Goal: Task Accomplishment & Management: Manage account settings

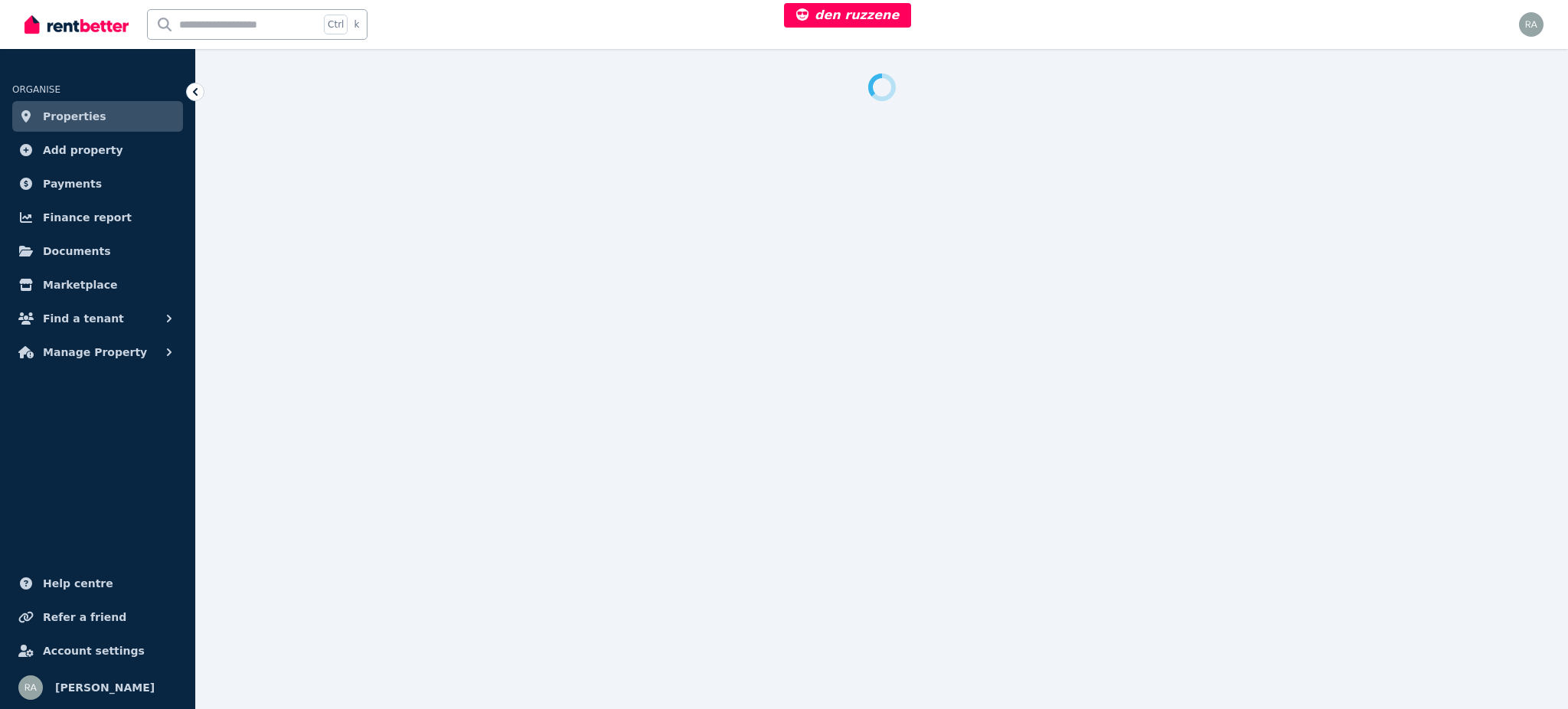
select select "***"
select select "**********"
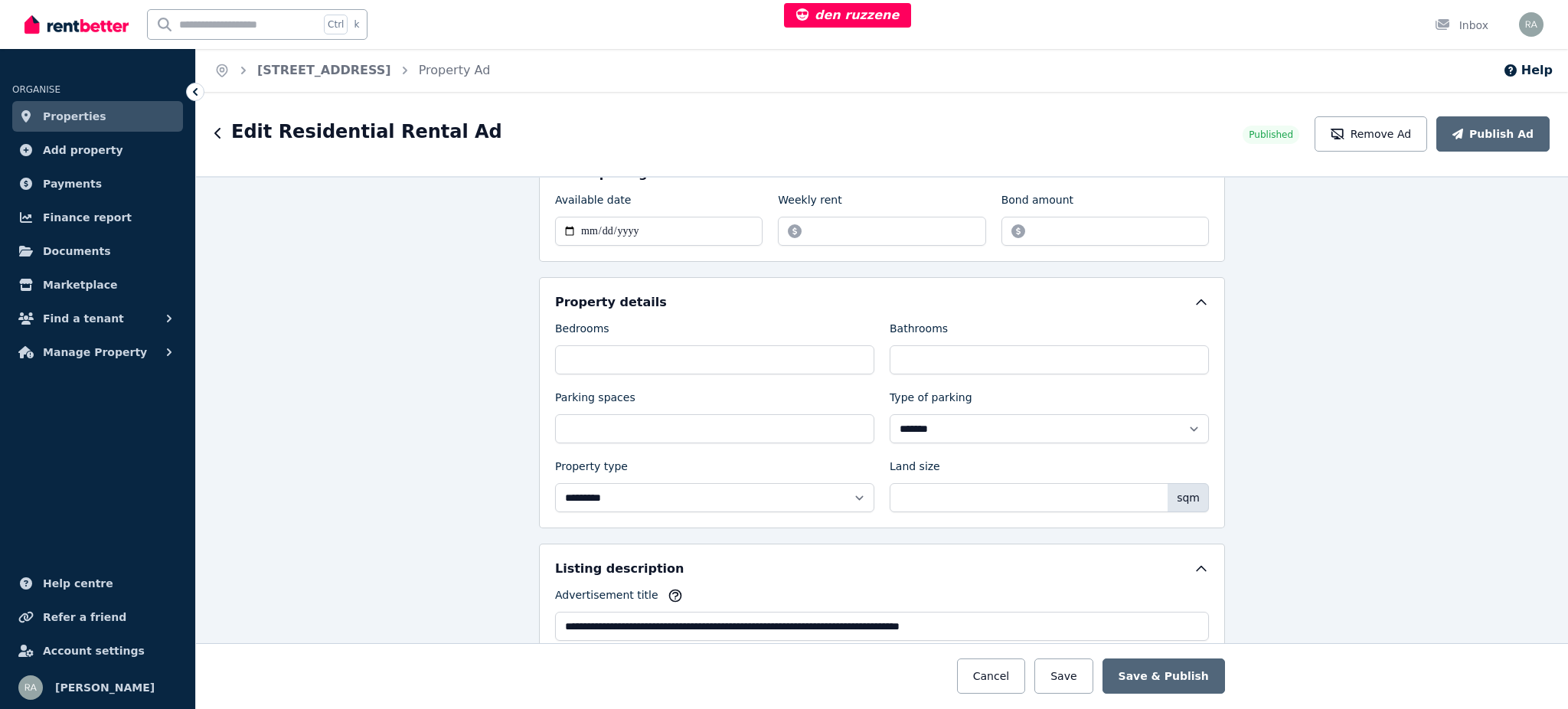
scroll to position [499, 0]
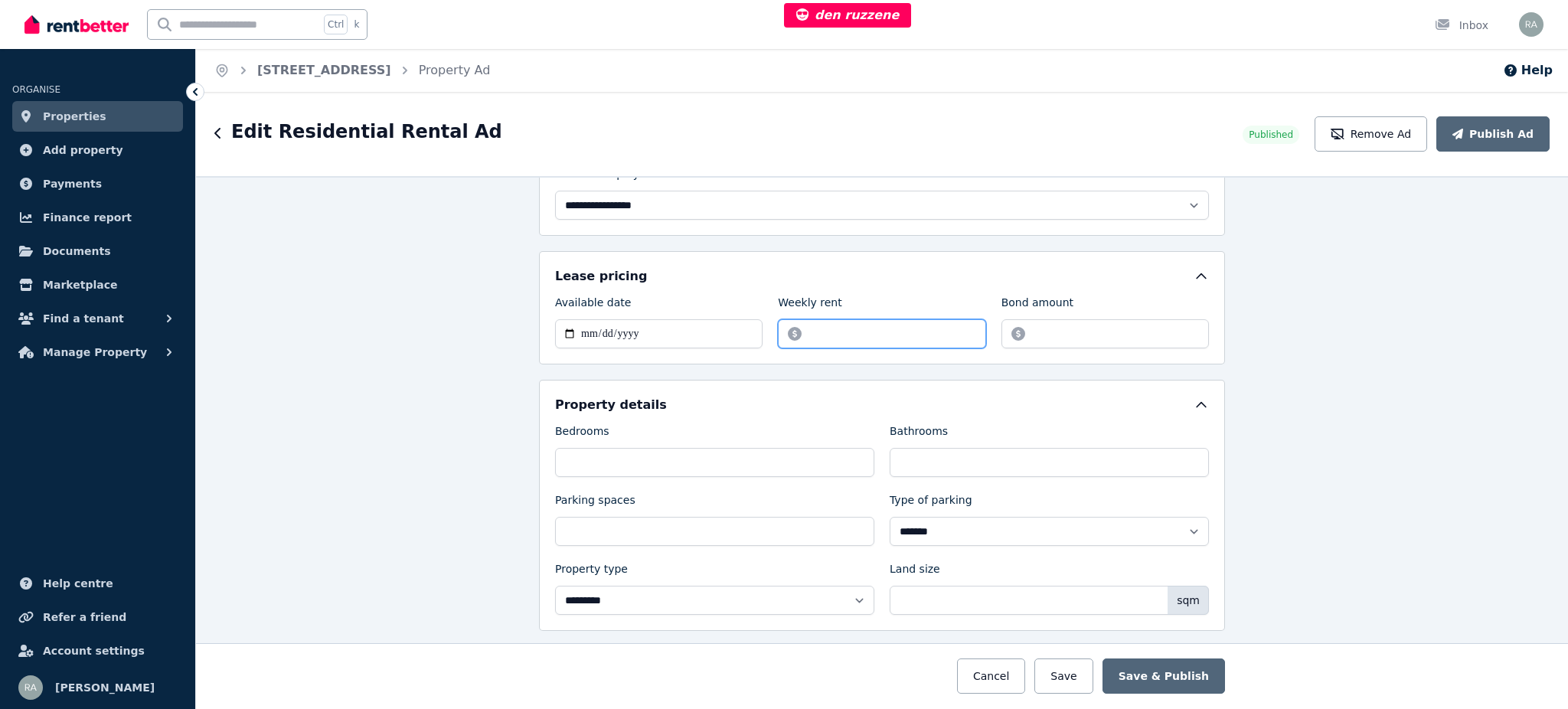
click at [951, 319] on input "*******" at bounding box center [881, 334] width 207 height 29
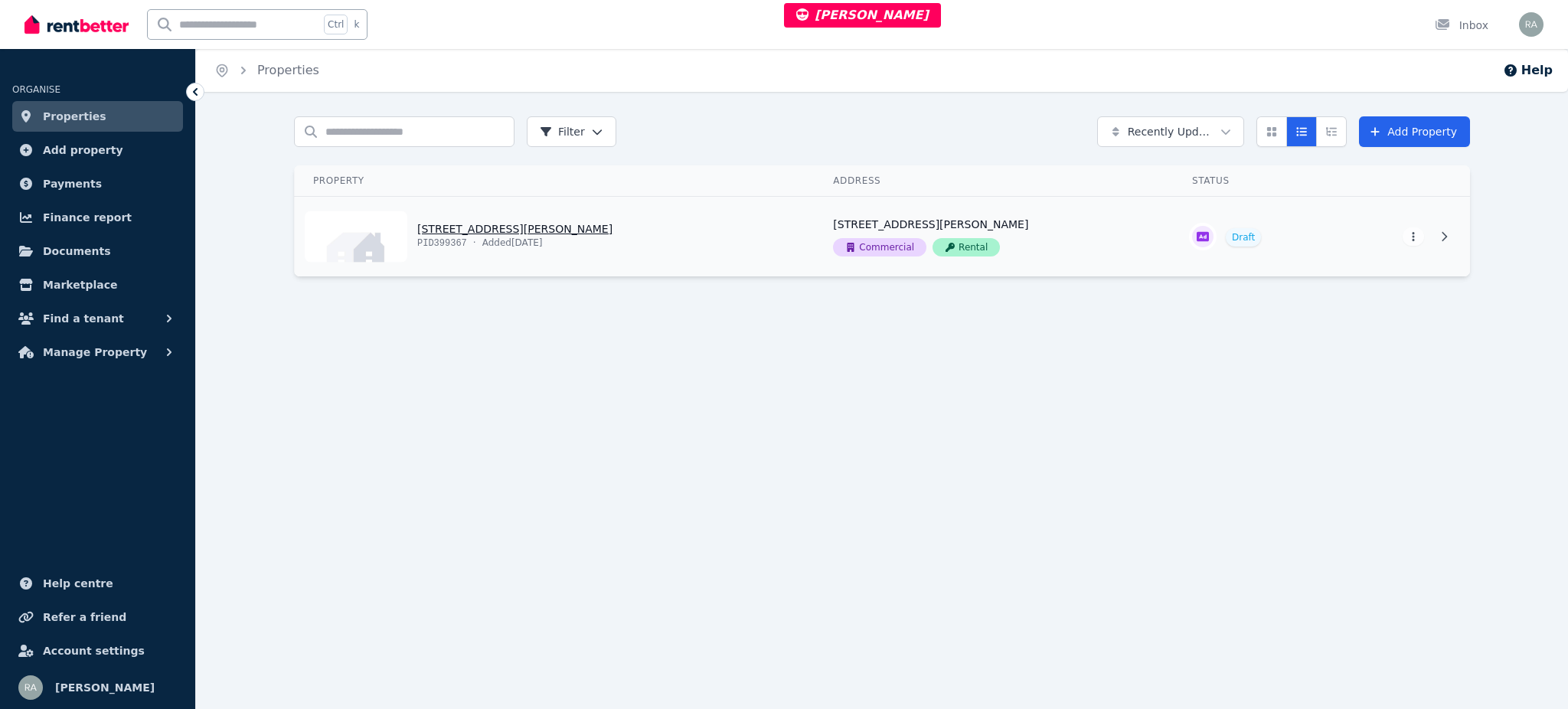
click at [814, 246] on link "View property details" at bounding box center [993, 236] width 359 height 79
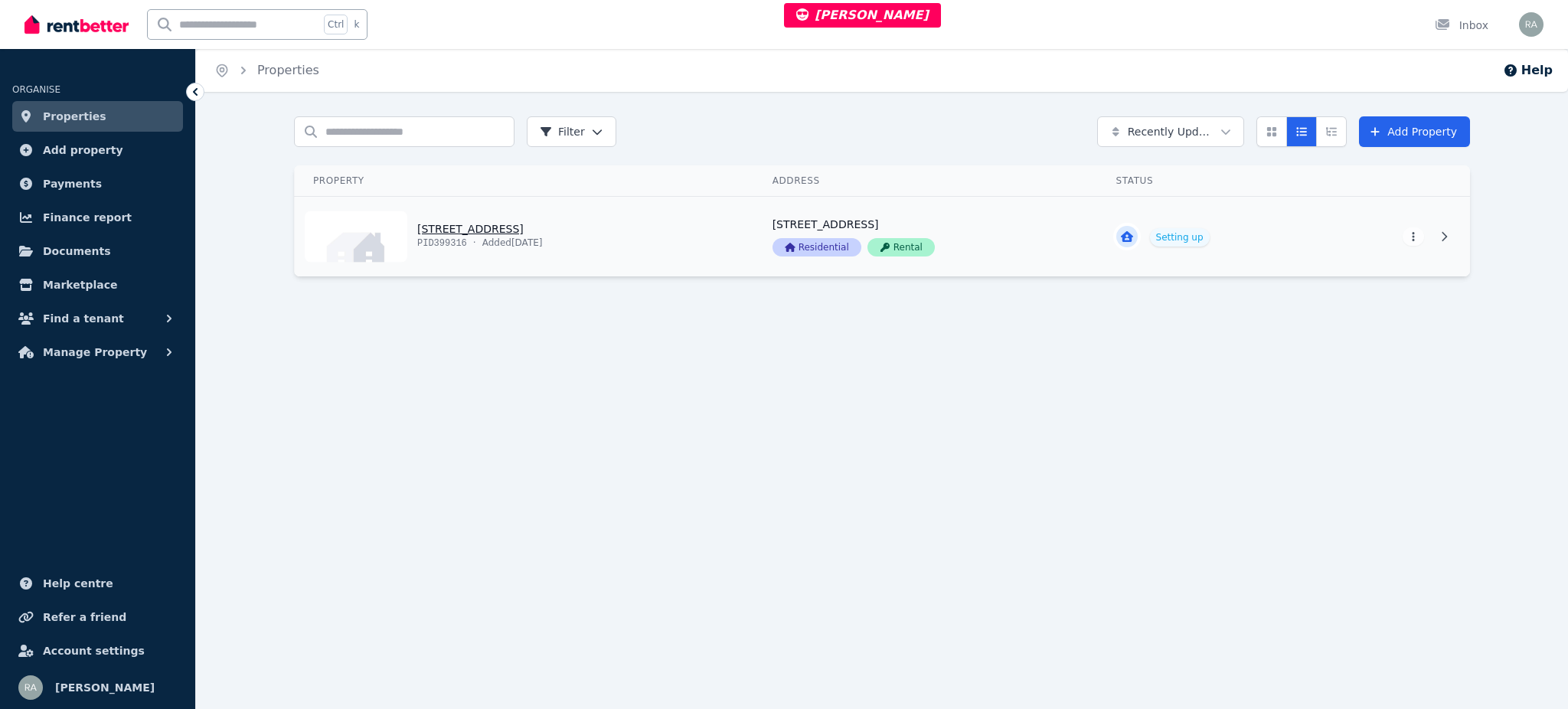
click at [634, 224] on link "View property details" at bounding box center [524, 236] width 459 height 79
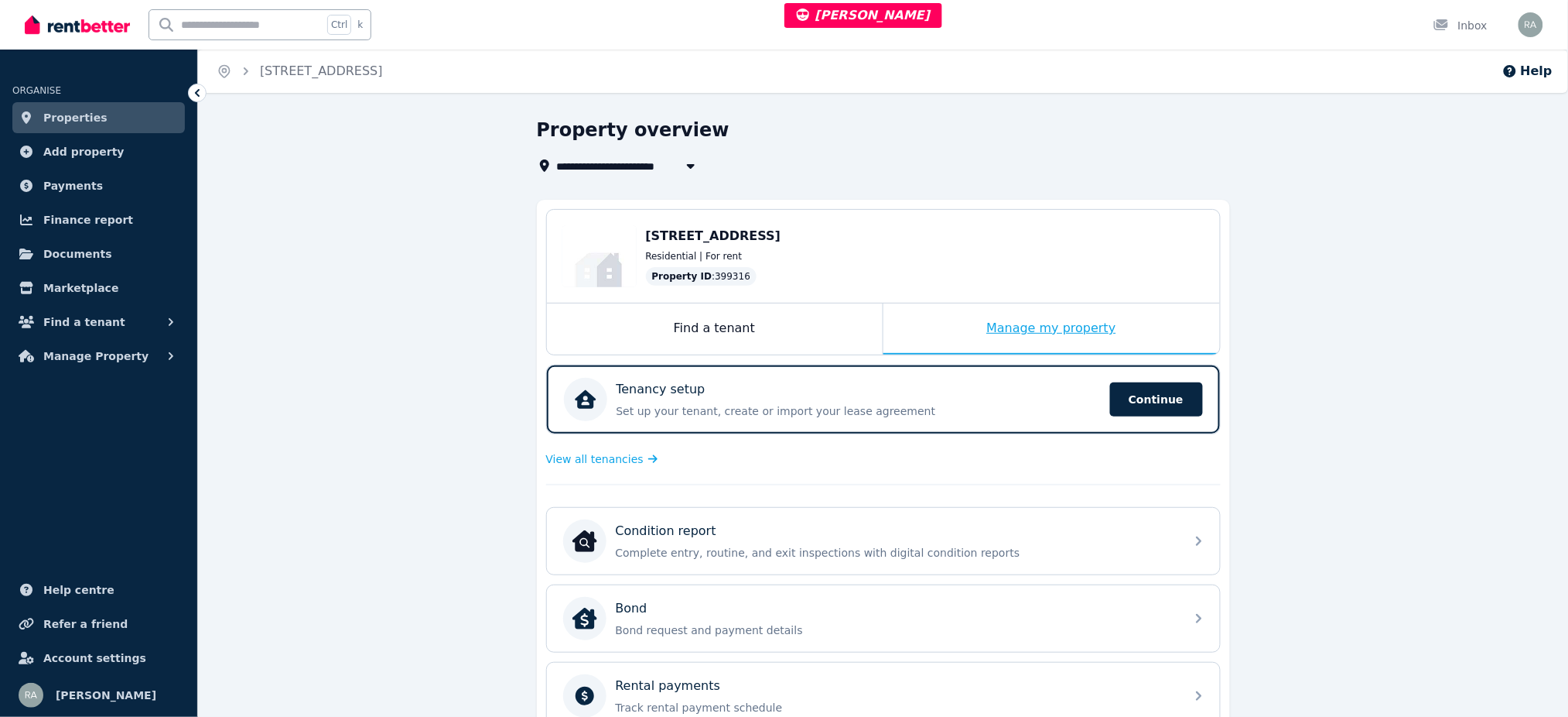
click at [944, 321] on div "Manage my property" at bounding box center [1052, 329] width 336 height 51
click at [882, 366] on div "Tenancy setup Set up your tenant, create or import your lease agreement Continu…" at bounding box center [883, 399] width 673 height 68
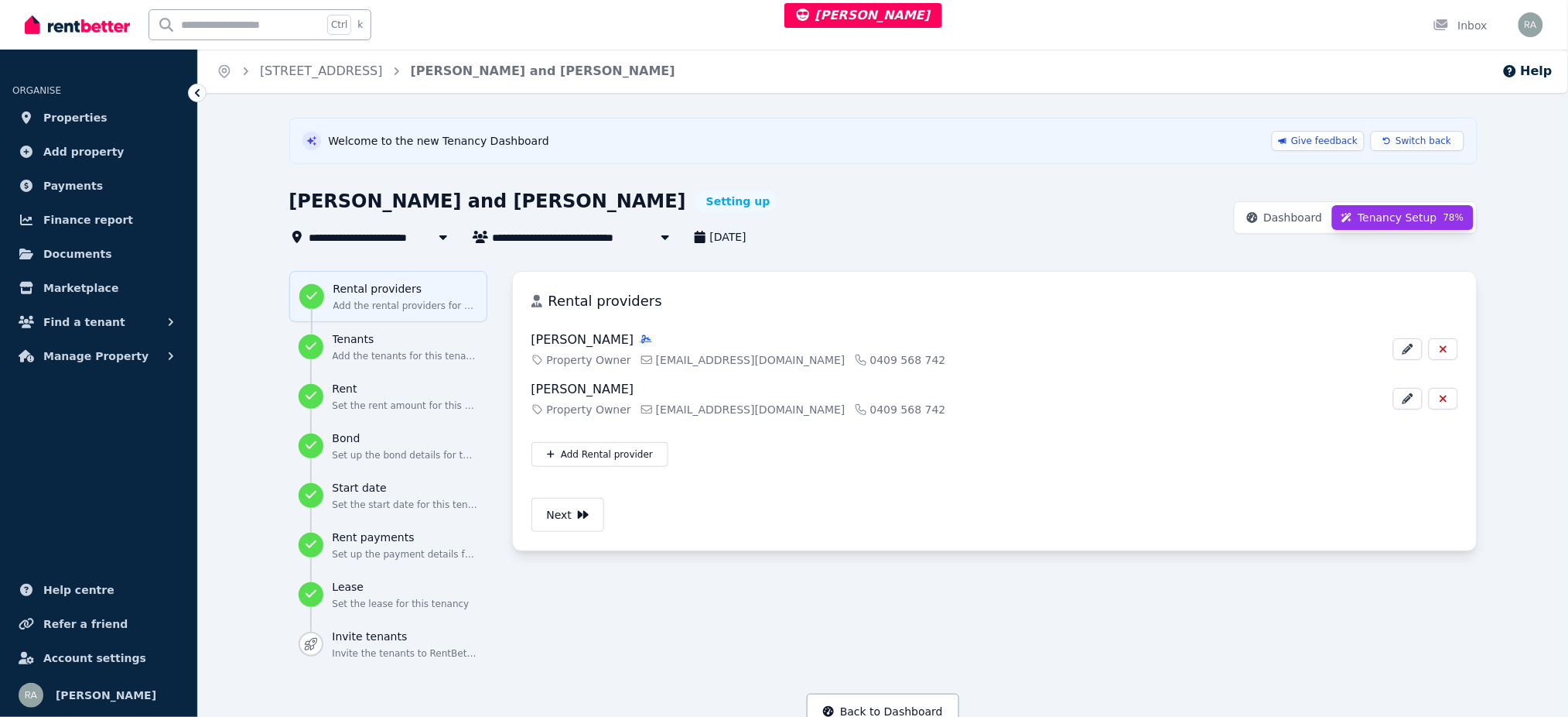
click at [359, 88] on ol "Home 41 Wollombi Rd, Millfield Luke Macgregor and Trudy Bailey" at bounding box center [446, 71] width 496 height 43
click at [367, 70] on link "41 Wollombi Rd, Millfield" at bounding box center [322, 70] width 123 height 15
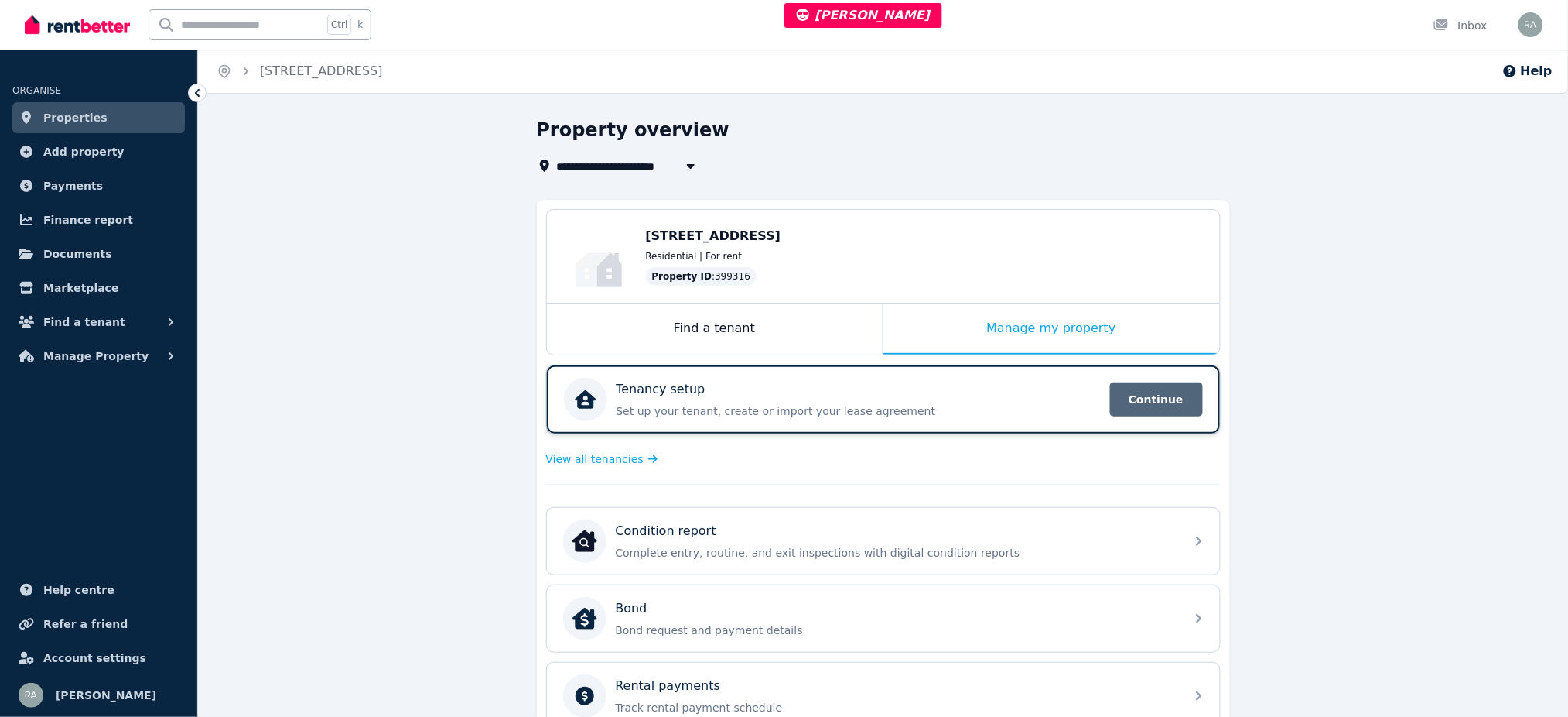
click at [1154, 394] on span "Continue" at bounding box center [1156, 399] width 93 height 34
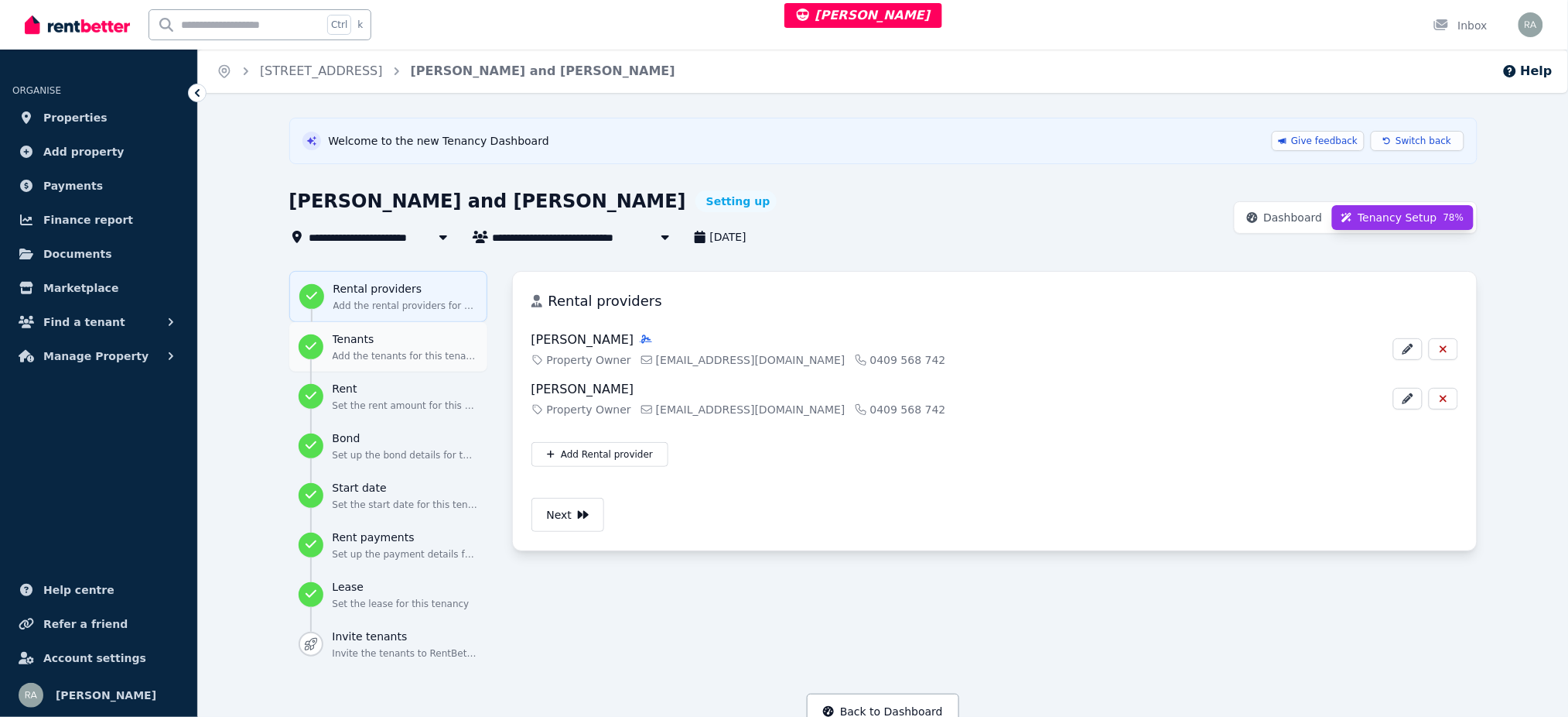
click at [367, 344] on h3 "Tenants" at bounding box center [405, 339] width 146 height 16
click at [380, 399] on div "Rent Set the rent amount for this tenancy" at bounding box center [405, 396] width 146 height 31
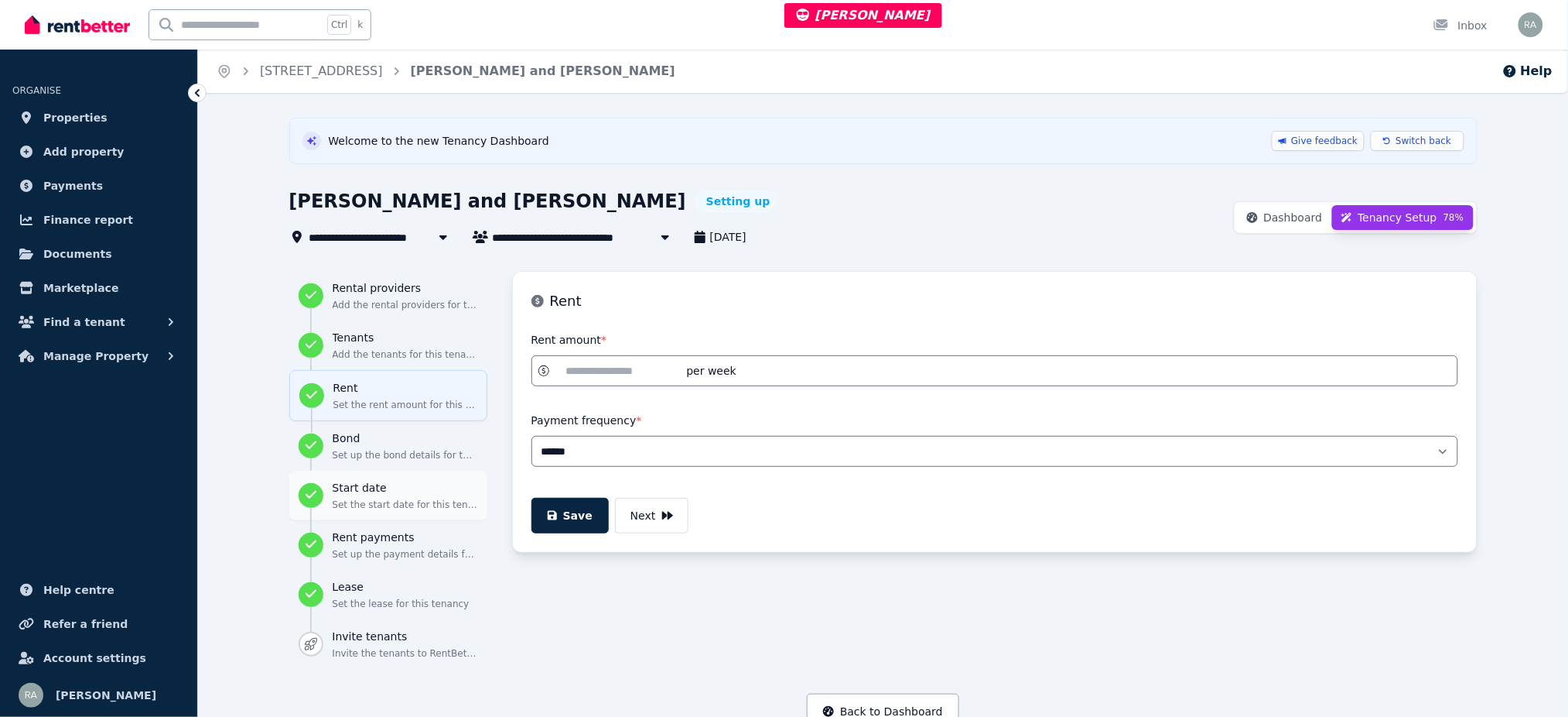
click at [380, 478] on button "Start date Set the start date for this tenancy" at bounding box center [388, 495] width 198 height 50
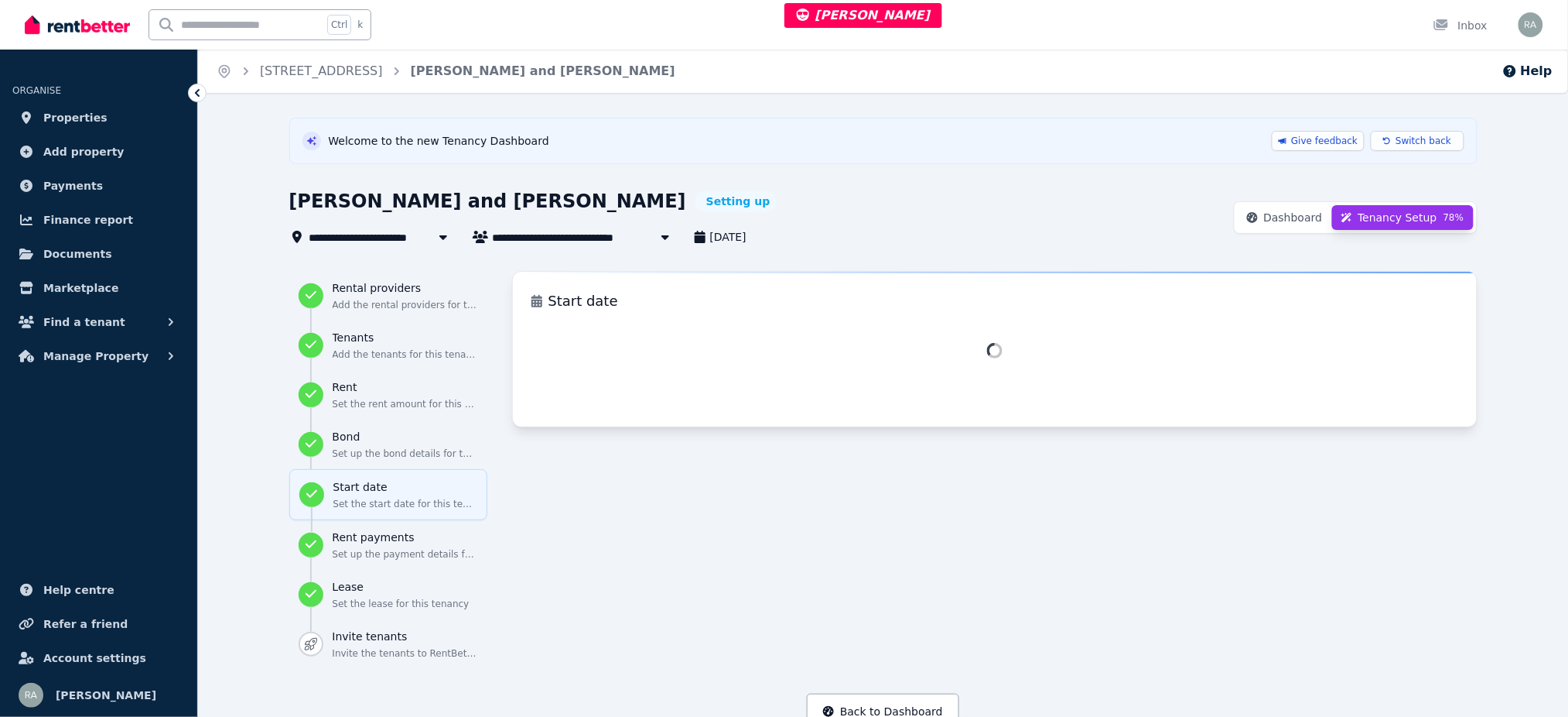
select select "**********"
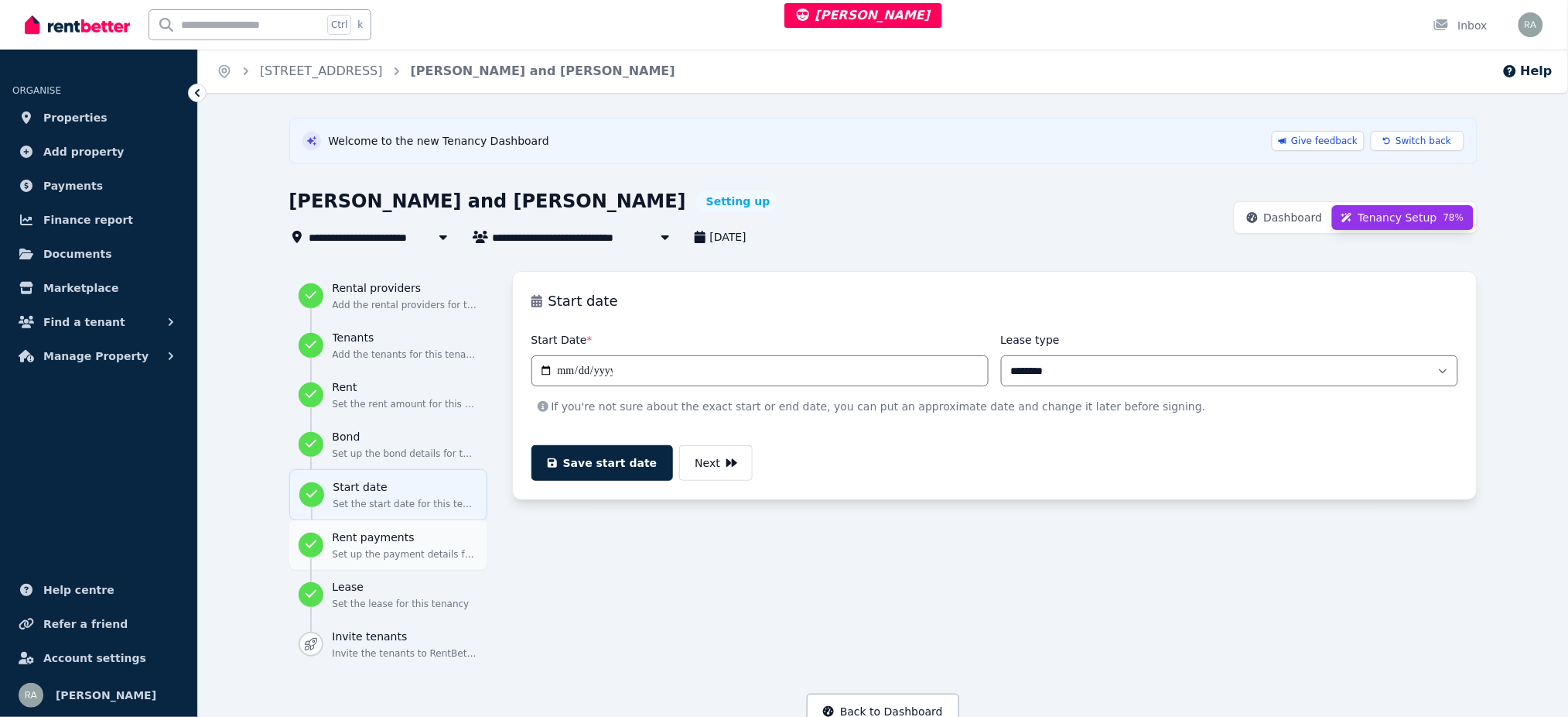
click at [369, 539] on h3 "Rent payments" at bounding box center [405, 537] width 146 height 16
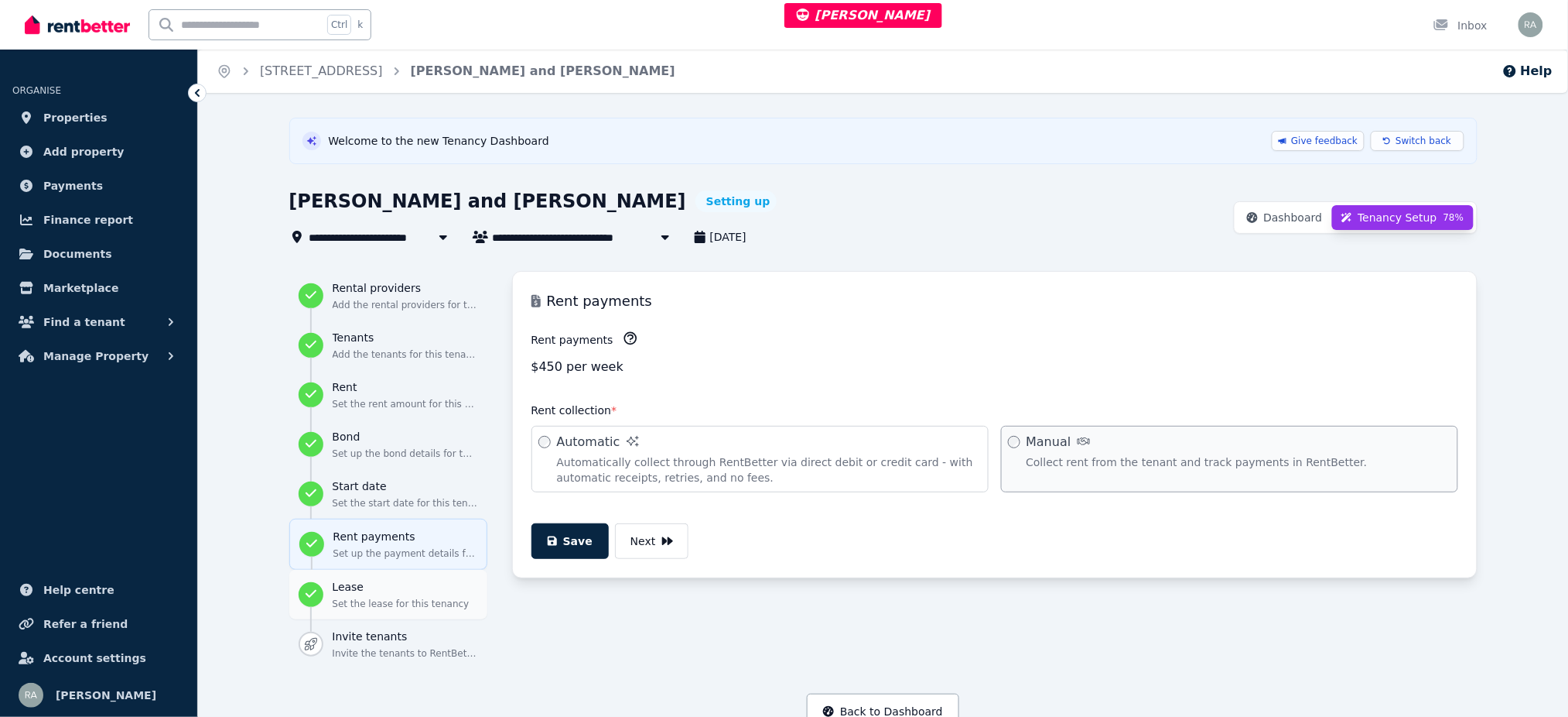
click at [362, 605] on p "Set the lease for this tenancy" at bounding box center [405, 604] width 146 height 13
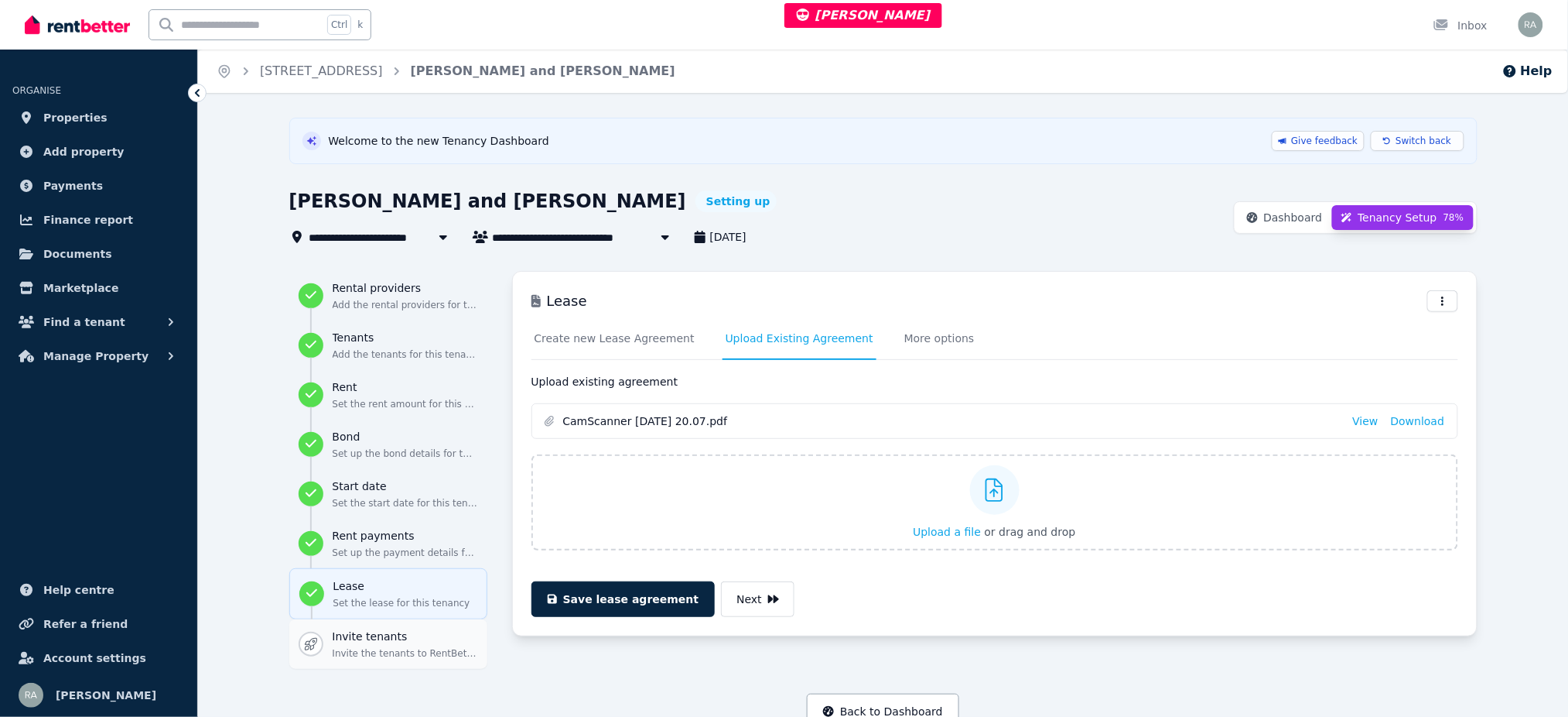
click at [364, 651] on p "Invite the tenants to RentBetter" at bounding box center [405, 653] width 146 height 13
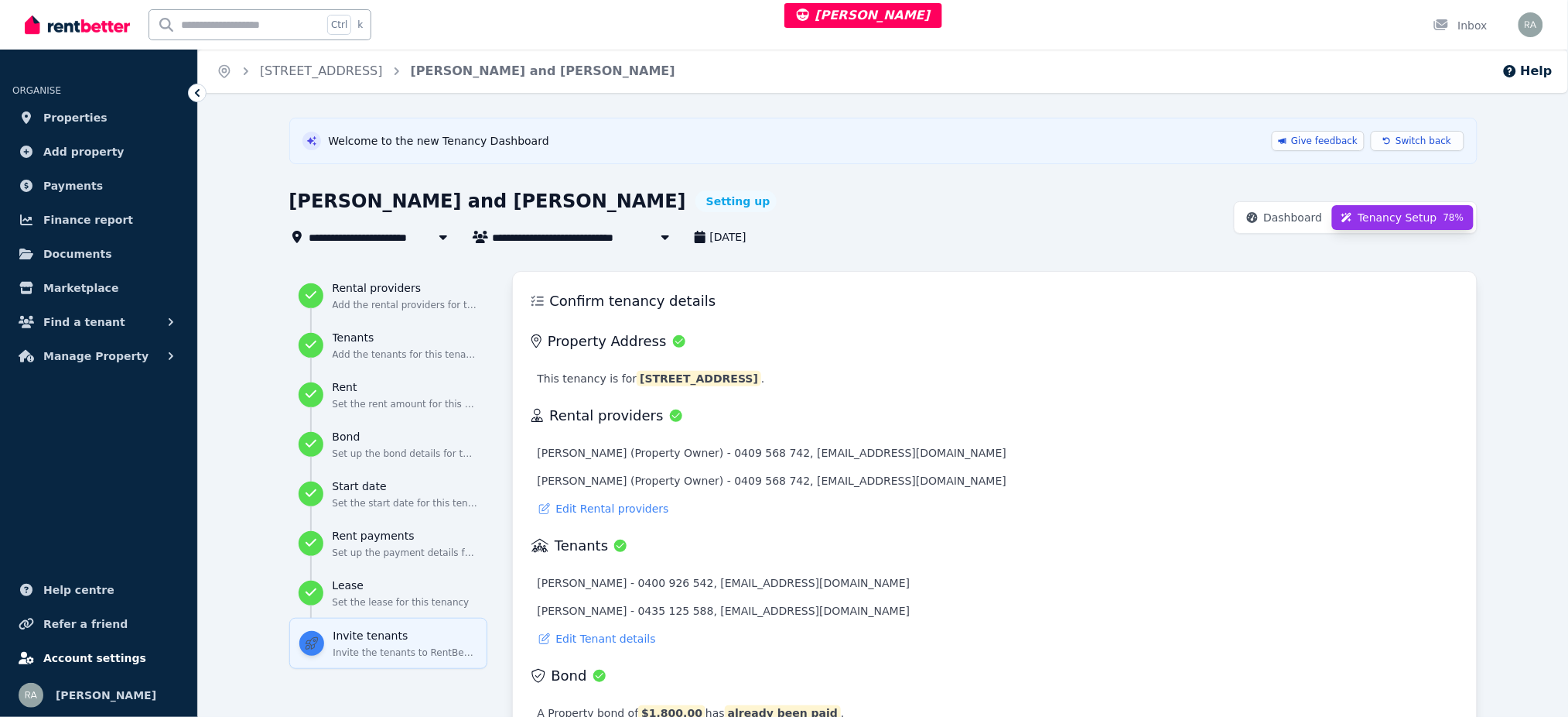
click at [114, 650] on span "Account settings" at bounding box center [94, 657] width 103 height 19
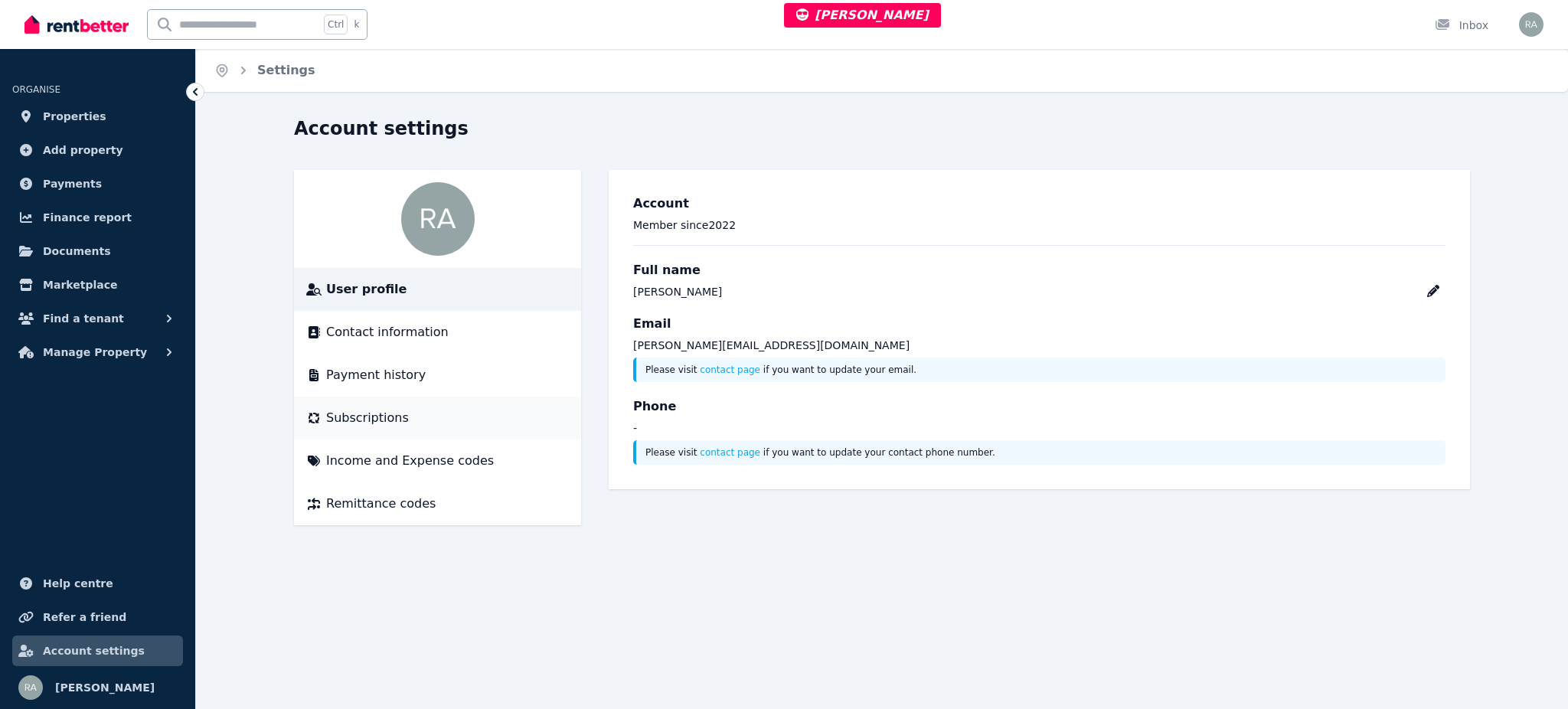
click at [366, 413] on span "Subscriptions" at bounding box center [367, 418] width 82 height 18
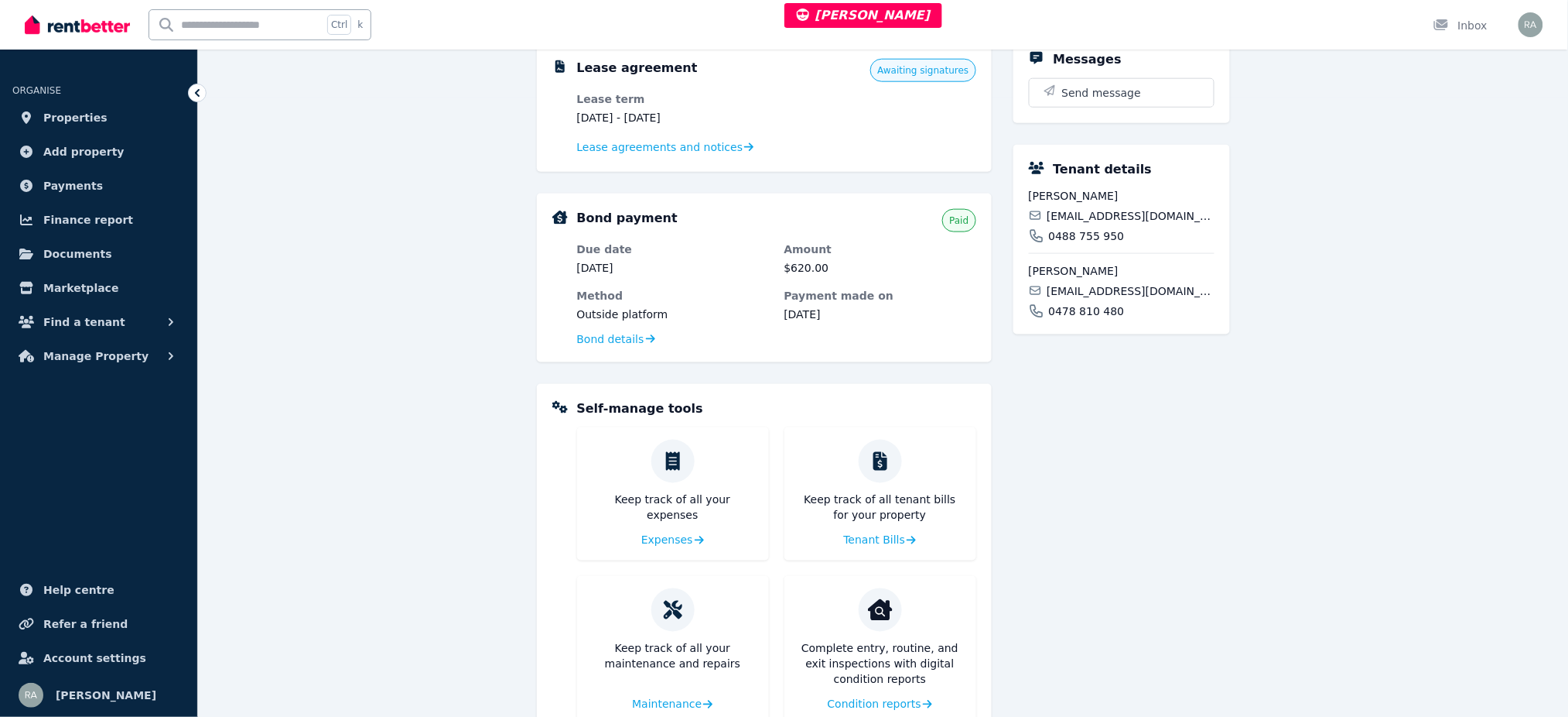
scroll to position [413, 0]
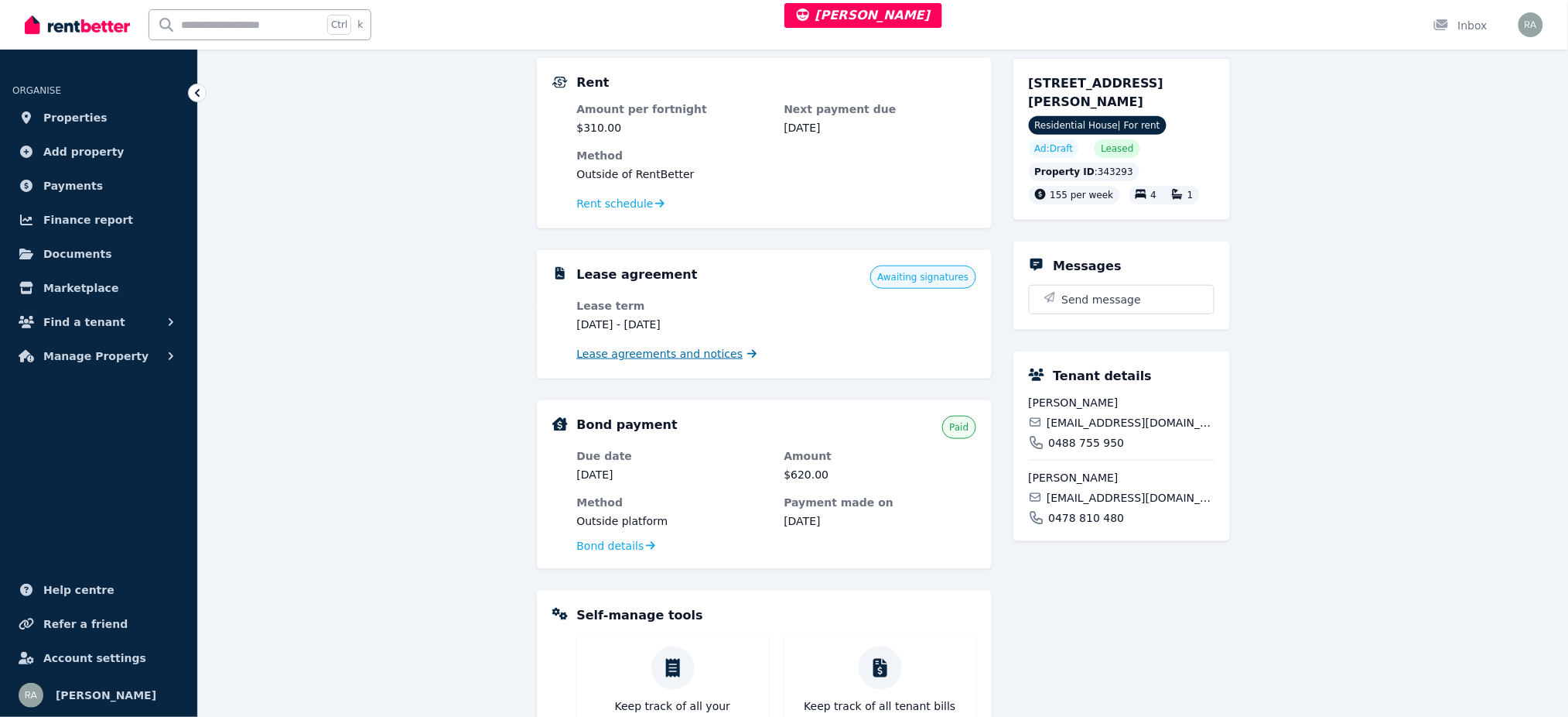
click at [694, 354] on span "Lease agreements and notices" at bounding box center [660, 354] width 166 height 16
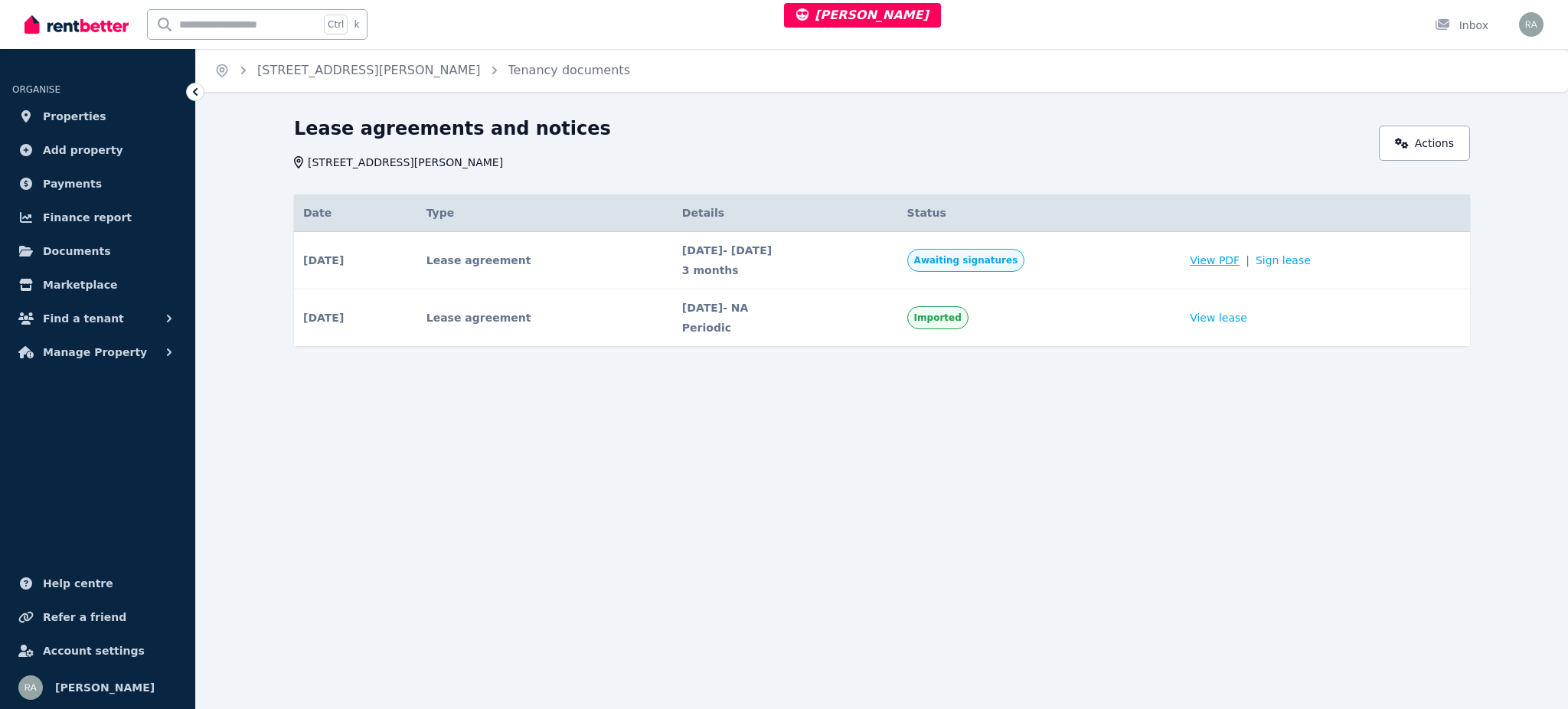
click at [1230, 258] on span "View PDF" at bounding box center [1214, 260] width 49 height 15
